Goal: Find specific page/section: Find specific page/section

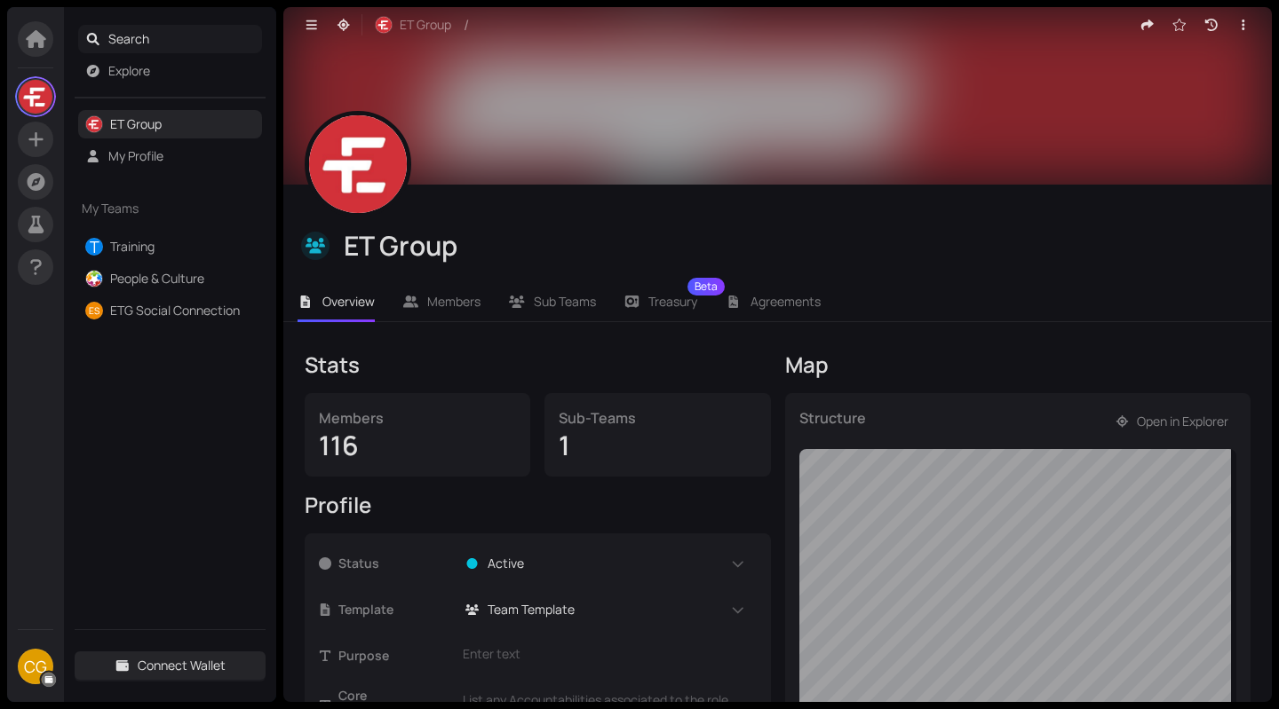
click at [150, 37] on span "Search" at bounding box center [181, 39] width 147 height 28
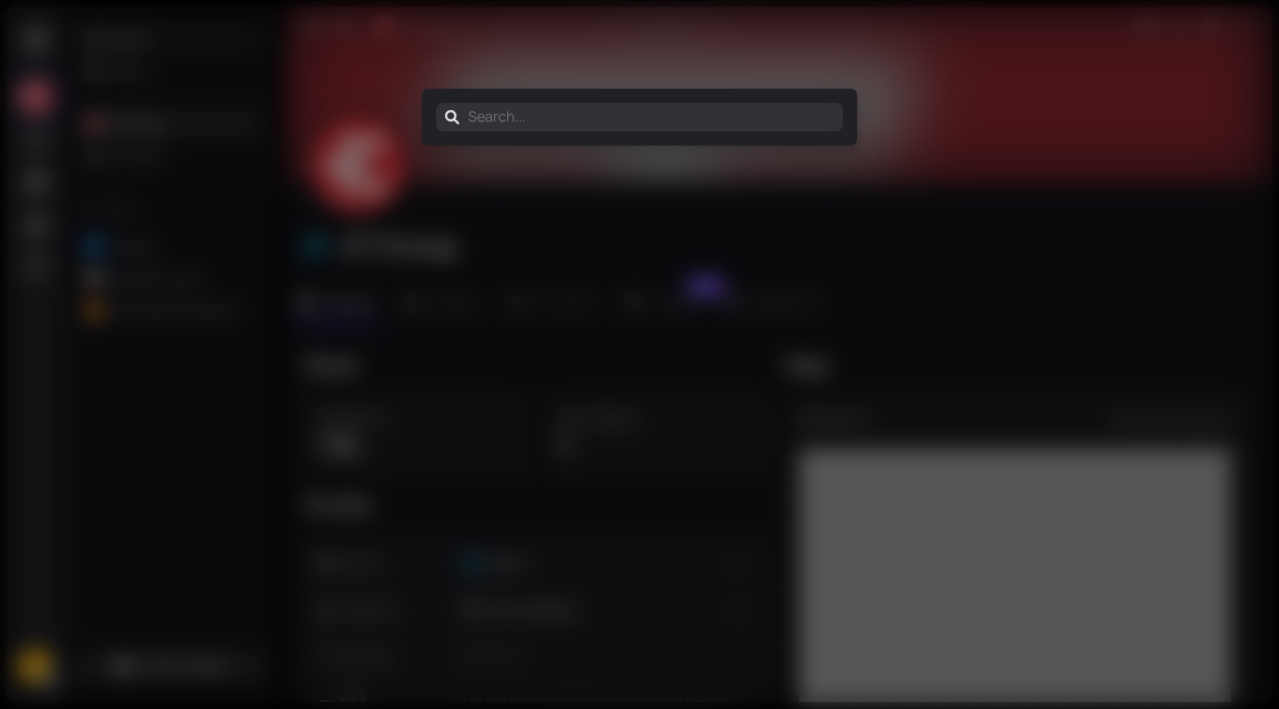
type input "M"
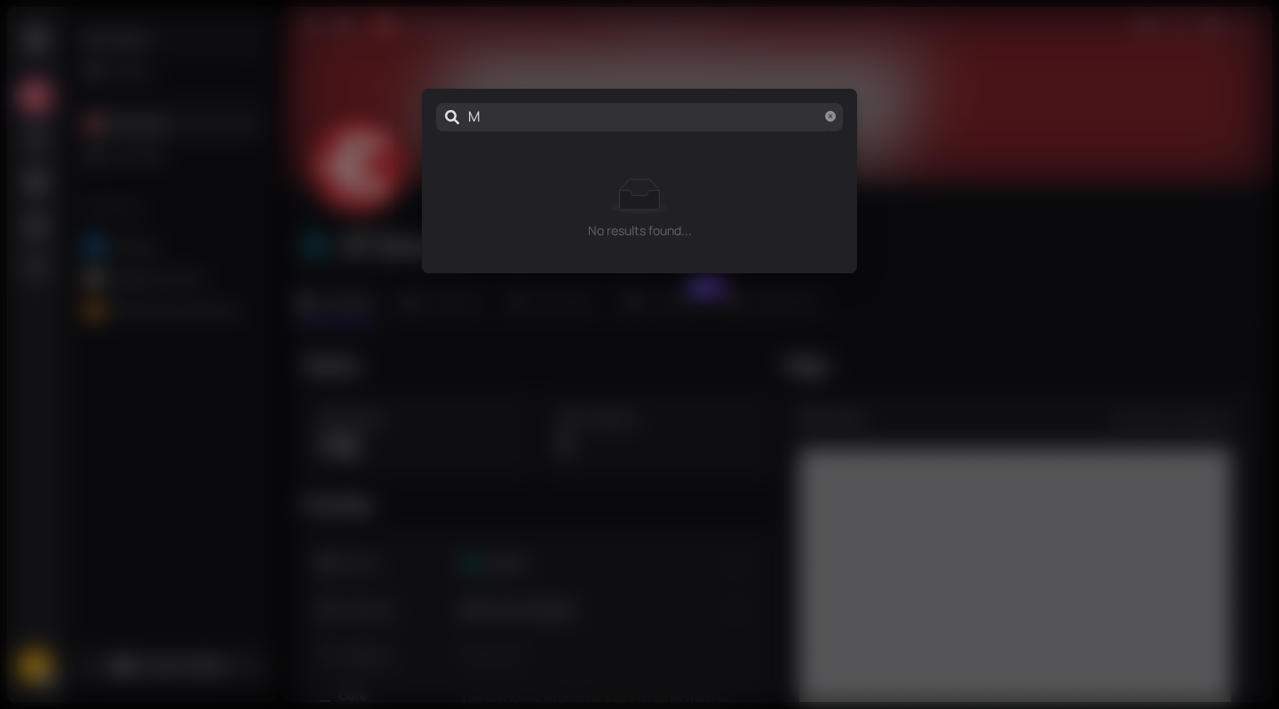
type input "Mi"
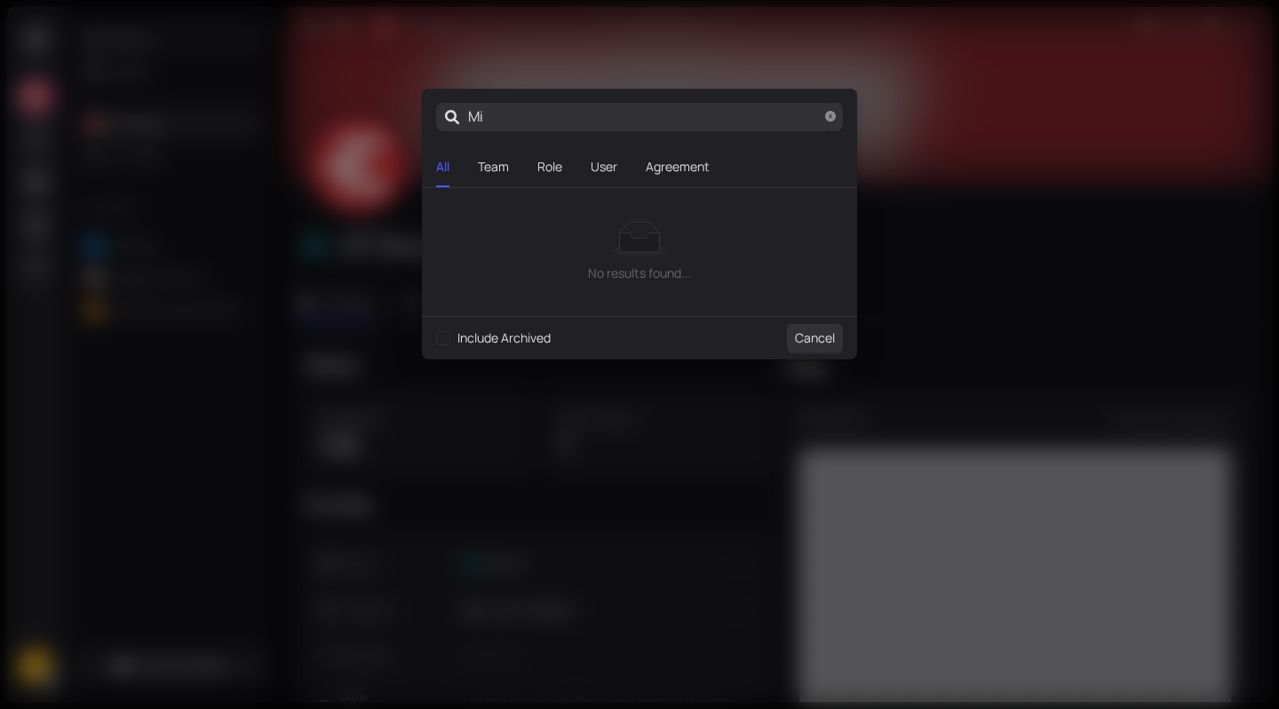
type input "Mik"
type input "[PERSON_NAME]"
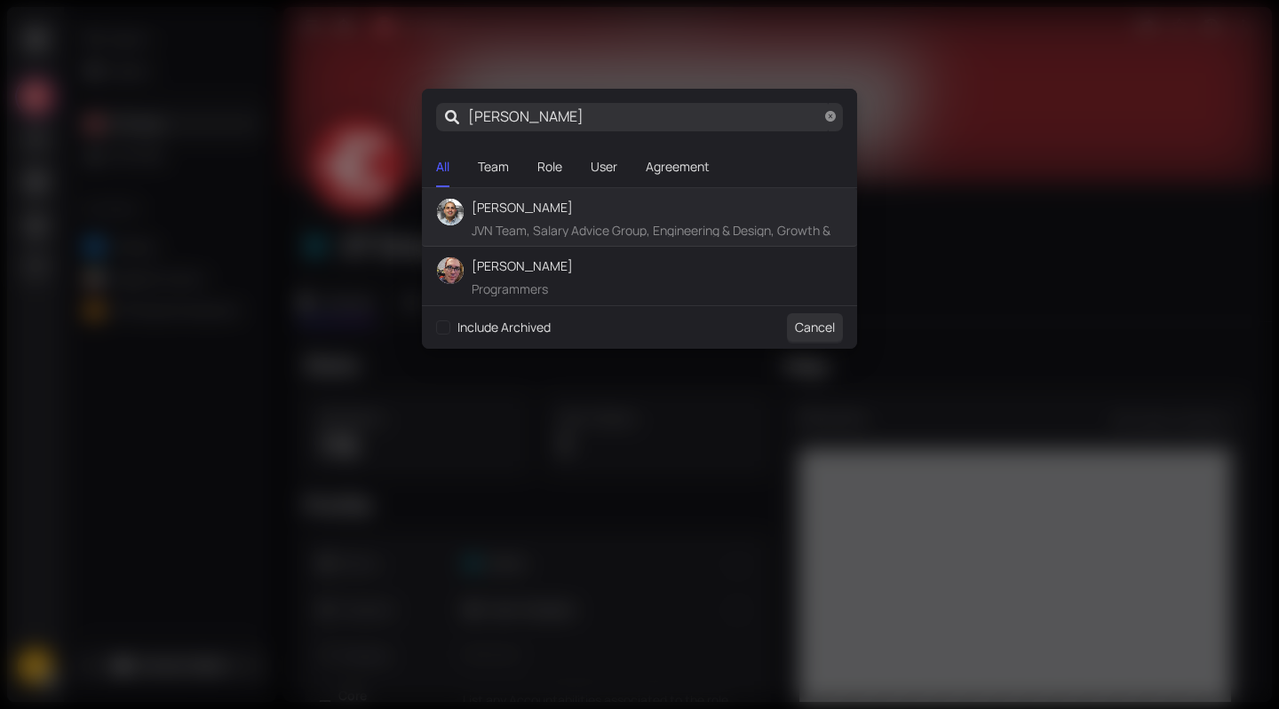
click at [566, 206] on span "[PERSON_NAME]" at bounding box center [655, 208] width 369 height 20
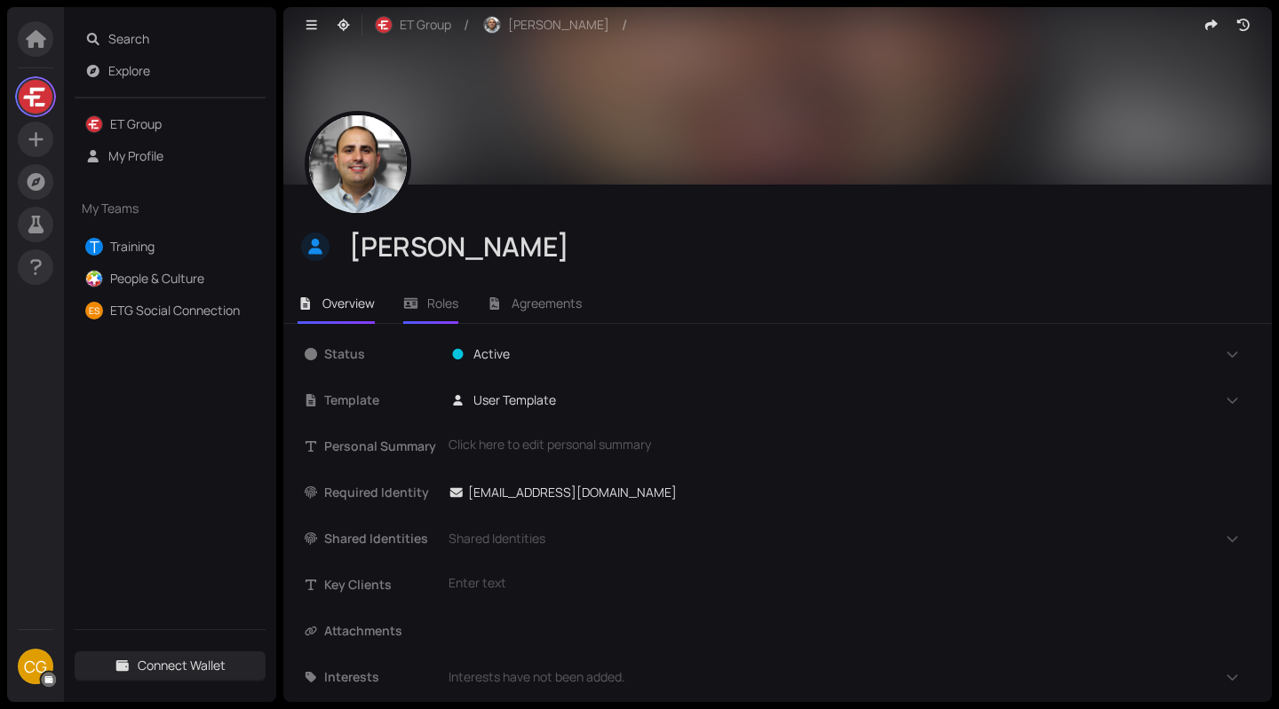
click at [443, 301] on span "Roles" at bounding box center [442, 303] width 31 height 17
